Goal: Find specific page/section: Find specific page/section

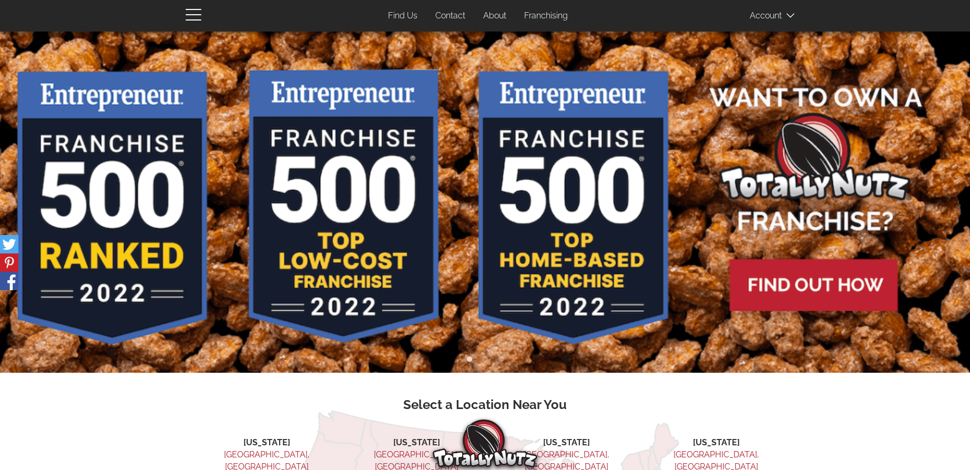
click at [409, 22] on link "Find Us" at bounding box center [402, 16] width 45 height 21
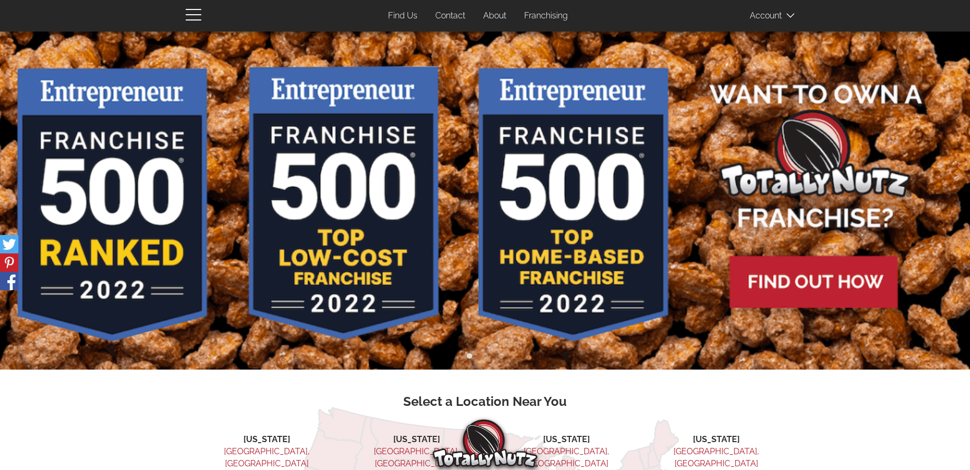
scroll to position [210, 0]
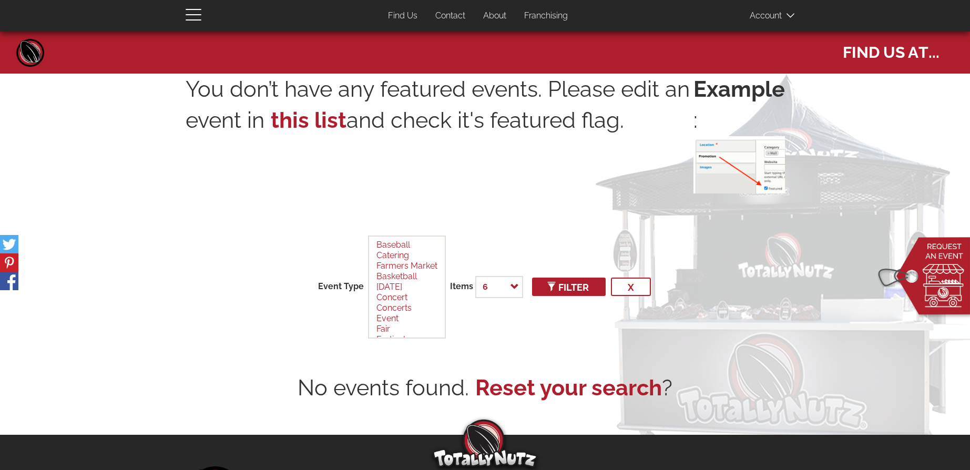
select select
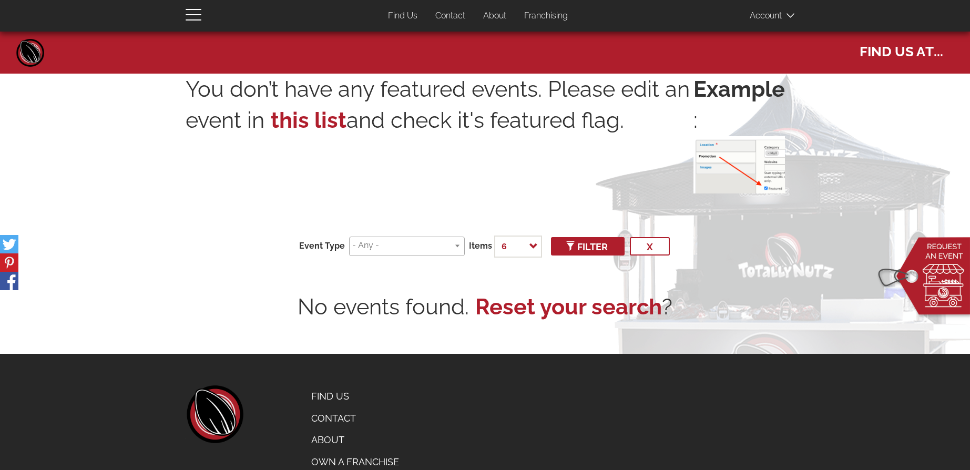
click at [407, 16] on link "Find Us" at bounding box center [402, 16] width 45 height 21
select select
click at [399, 18] on link "Find Us" at bounding box center [402, 16] width 45 height 21
select select
click at [395, 252] on span at bounding box center [407, 246] width 116 height 19
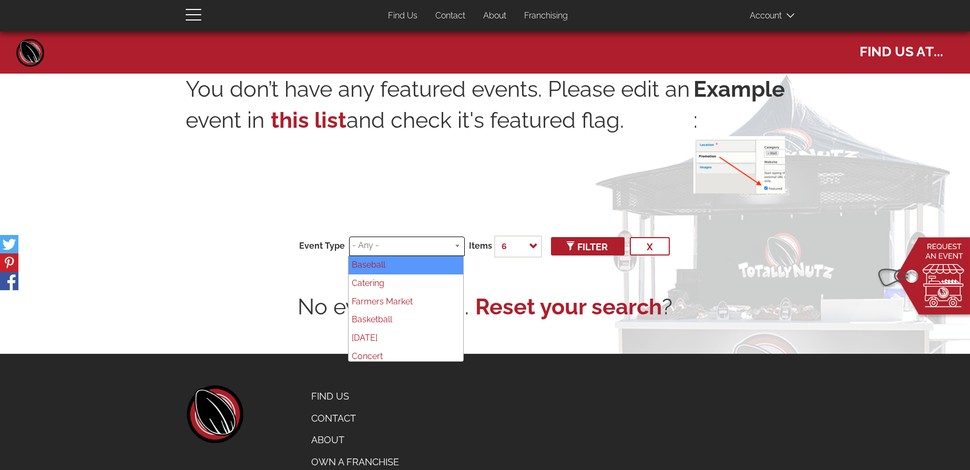
click at [400, 208] on div "You don’t have any featured events. Please edit an event in this list and check…" at bounding box center [486, 142] width 600 height 137
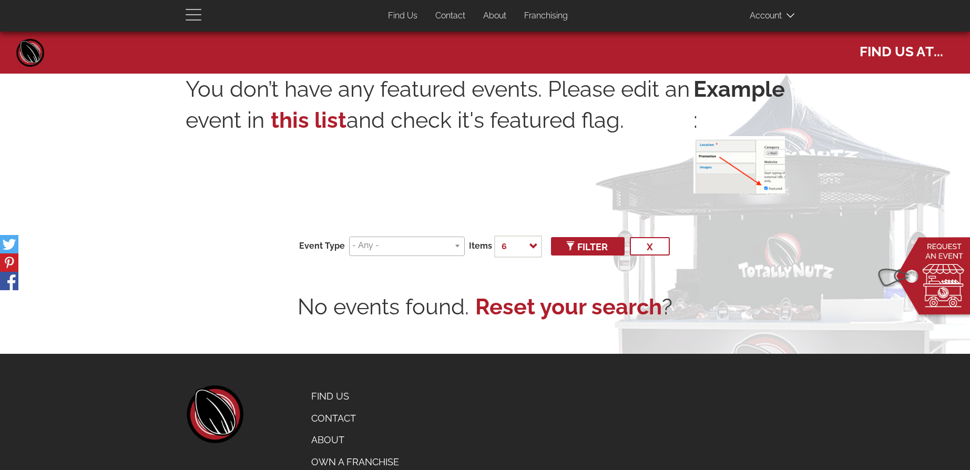
click at [193, 12] on span "button" at bounding box center [196, 14] width 21 height 13
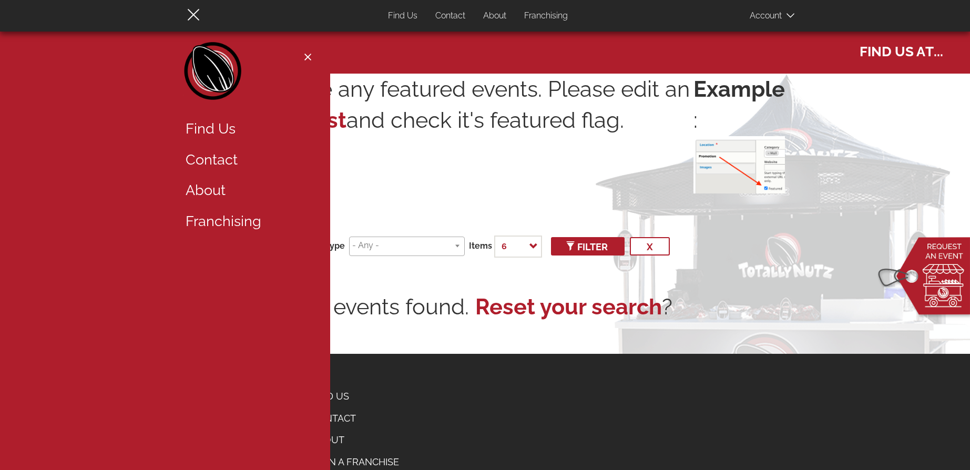
click at [948, 271] on img at bounding box center [924, 279] width 101 height 86
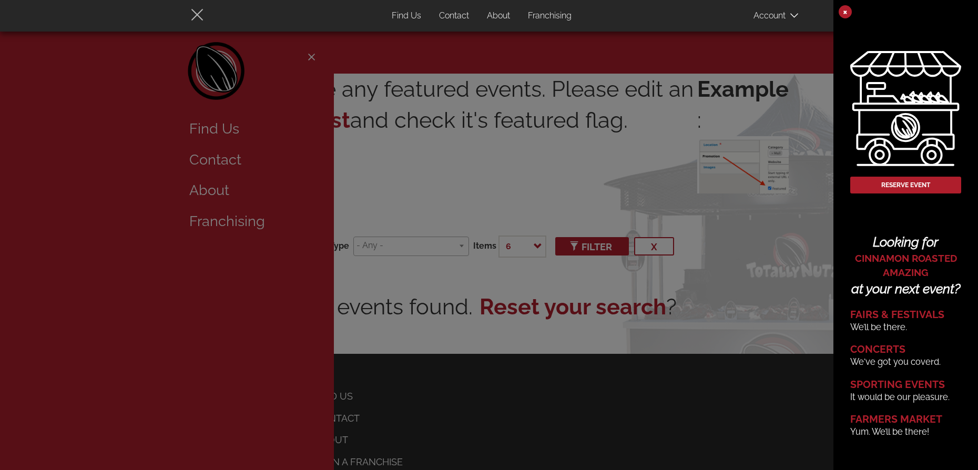
click at [190, 15] on span "button" at bounding box center [199, 14] width 21 height 13
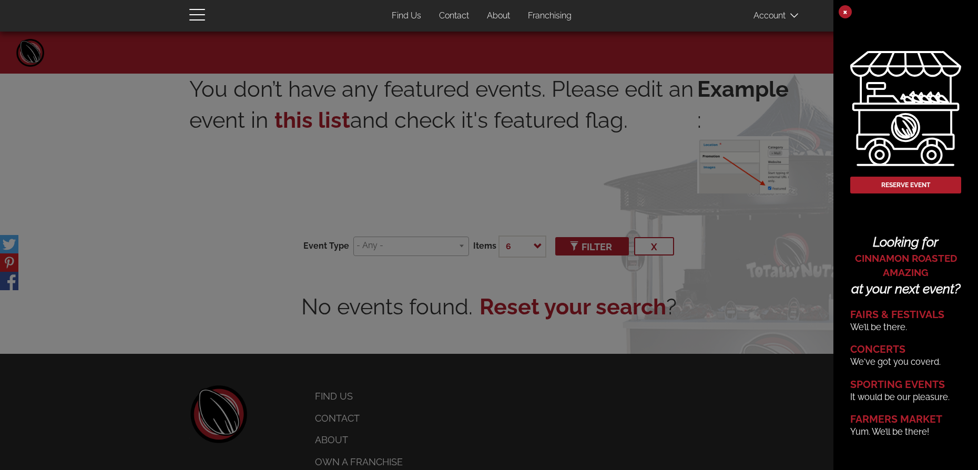
click at [207, 87] on div at bounding box center [489, 235] width 978 height 470
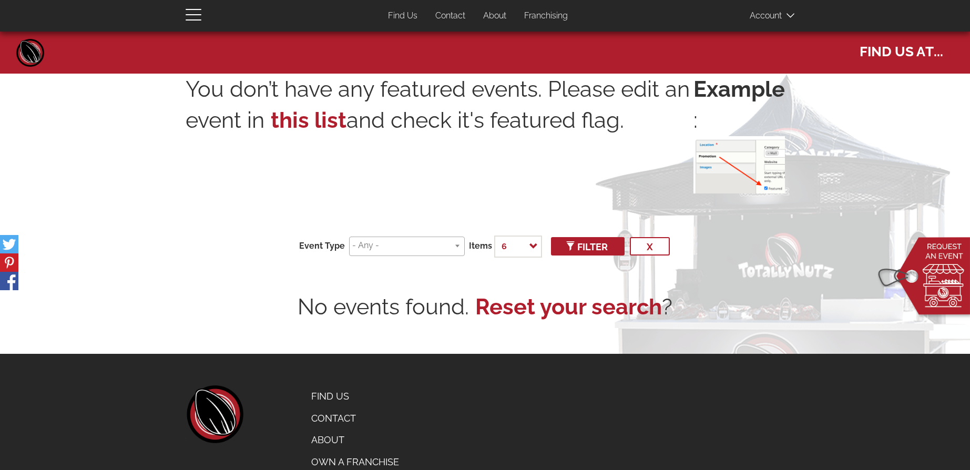
click at [43, 44] on link "Home" at bounding box center [31, 53] width 32 height 32
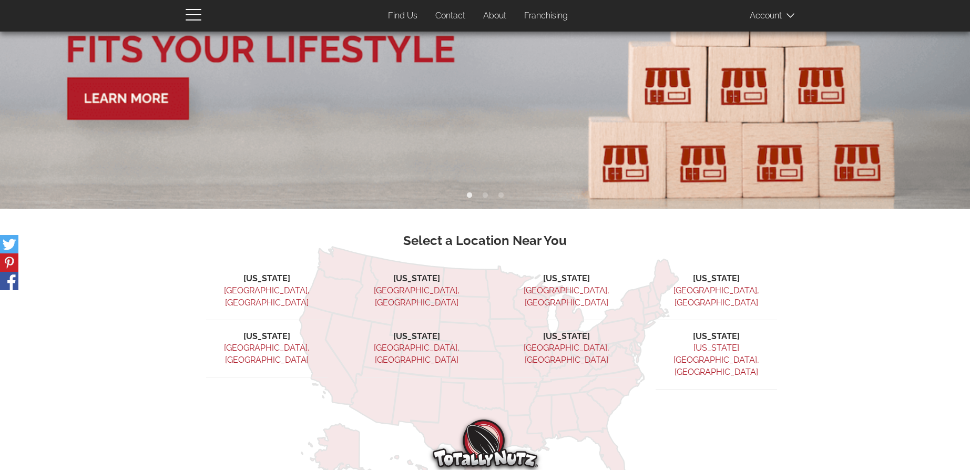
scroll to position [263, 0]
